Goal: Book appointment/travel/reservation

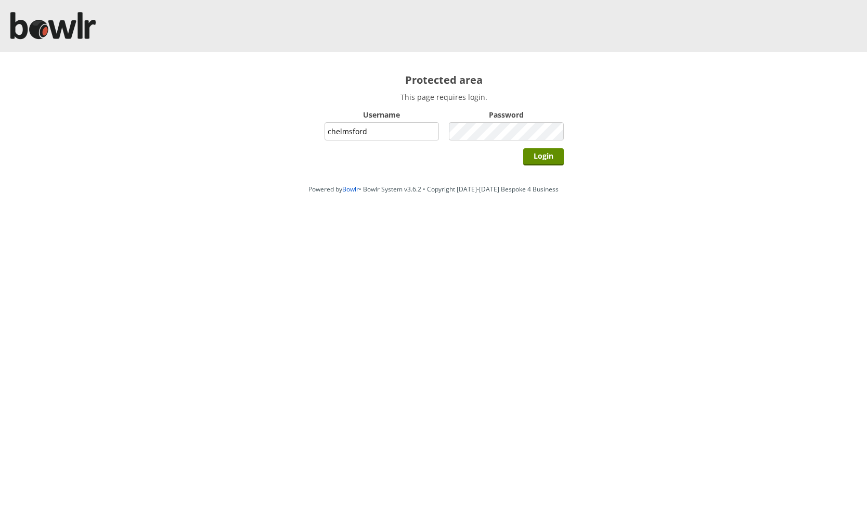
type input "chelmsford"
click at [523, 148] on input "Login" at bounding box center [543, 156] width 41 height 17
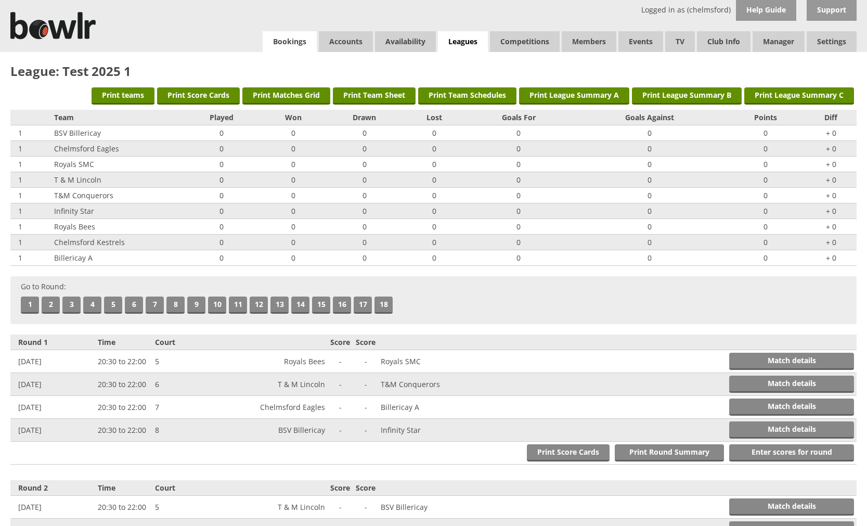
click at [278, 38] on link "Bookings" at bounding box center [290, 41] width 54 height 21
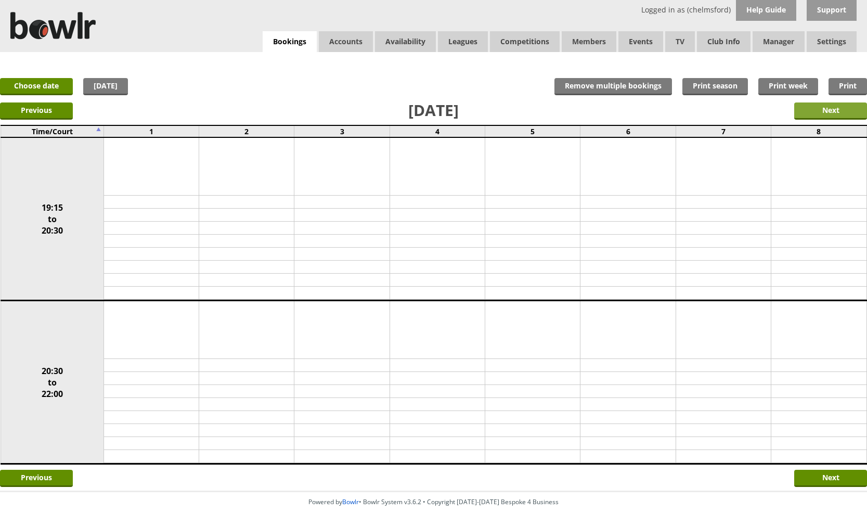
click at [811, 112] on input "Next" at bounding box center [830, 110] width 73 height 17
click at [30, 88] on link "Choose date" at bounding box center [36, 86] width 73 height 17
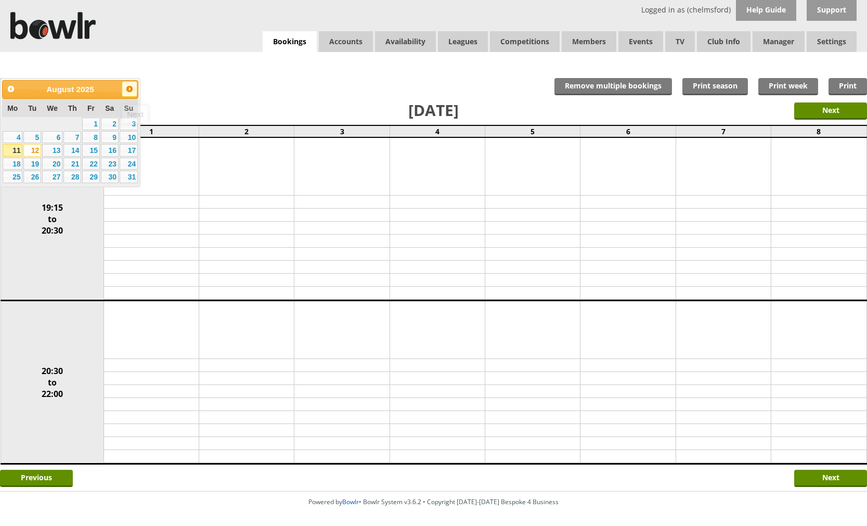
click at [128, 87] on span "Next" at bounding box center [129, 89] width 8 height 8
click at [15, 152] on link "15" at bounding box center [13, 150] width 20 height 12
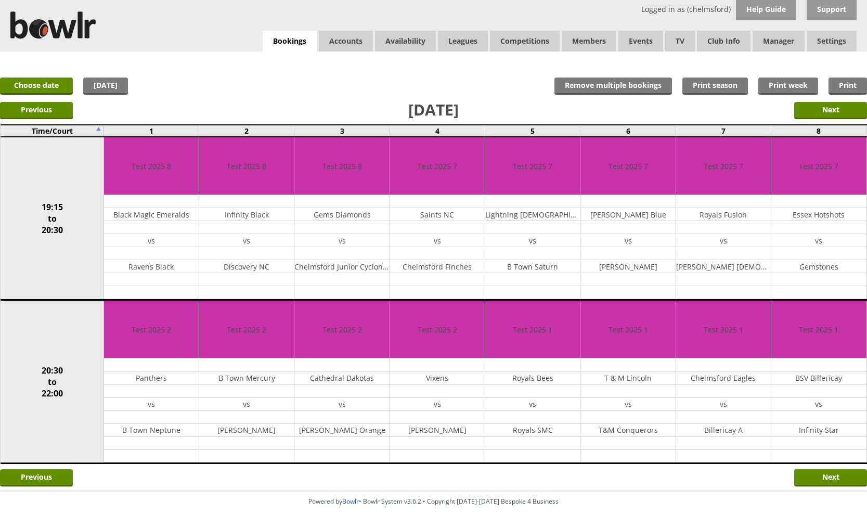
scroll to position [39, 0]
